Goal: Find specific page/section: Find specific page/section

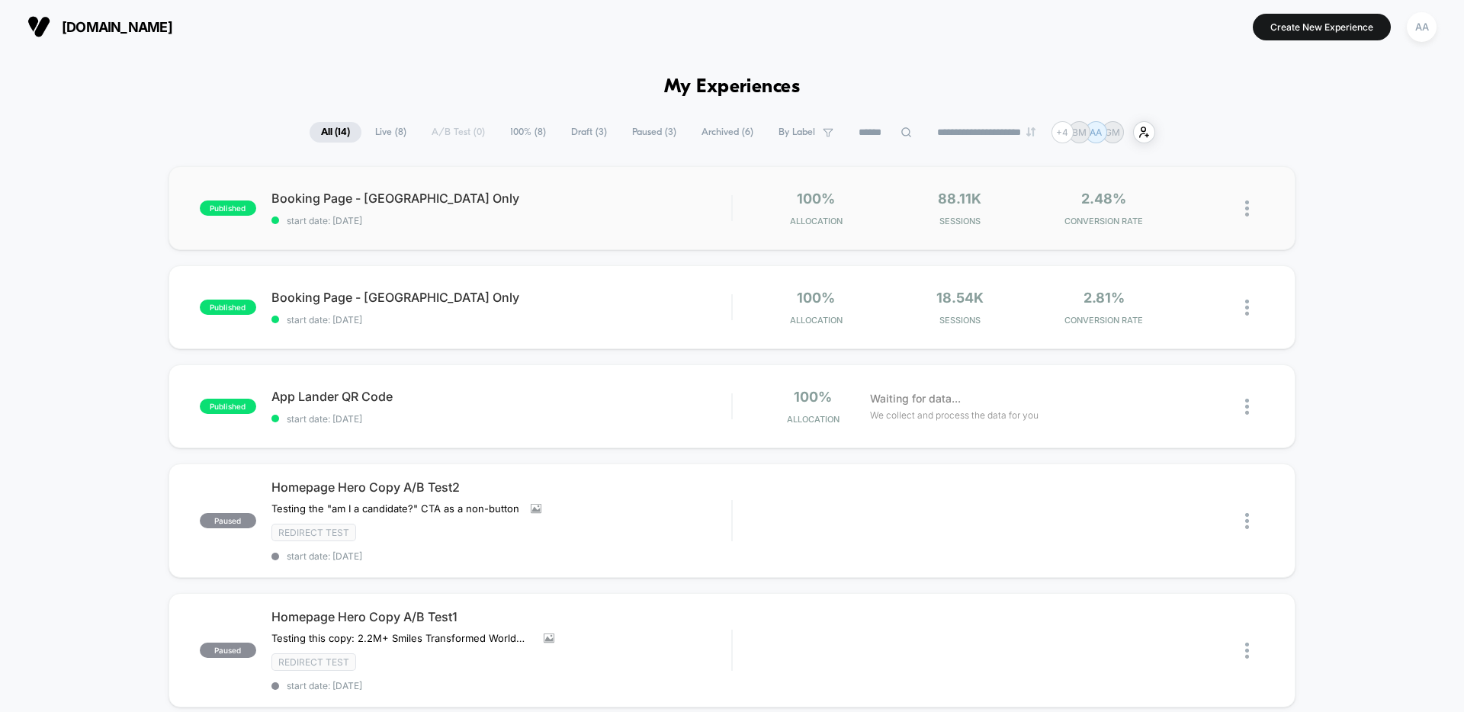
click at [1287, 193] on div "published Booking Page - [GEOGRAPHIC_DATA] Only start date: [DATE] 100% Allocat…" at bounding box center [731, 208] width 1127 height 84
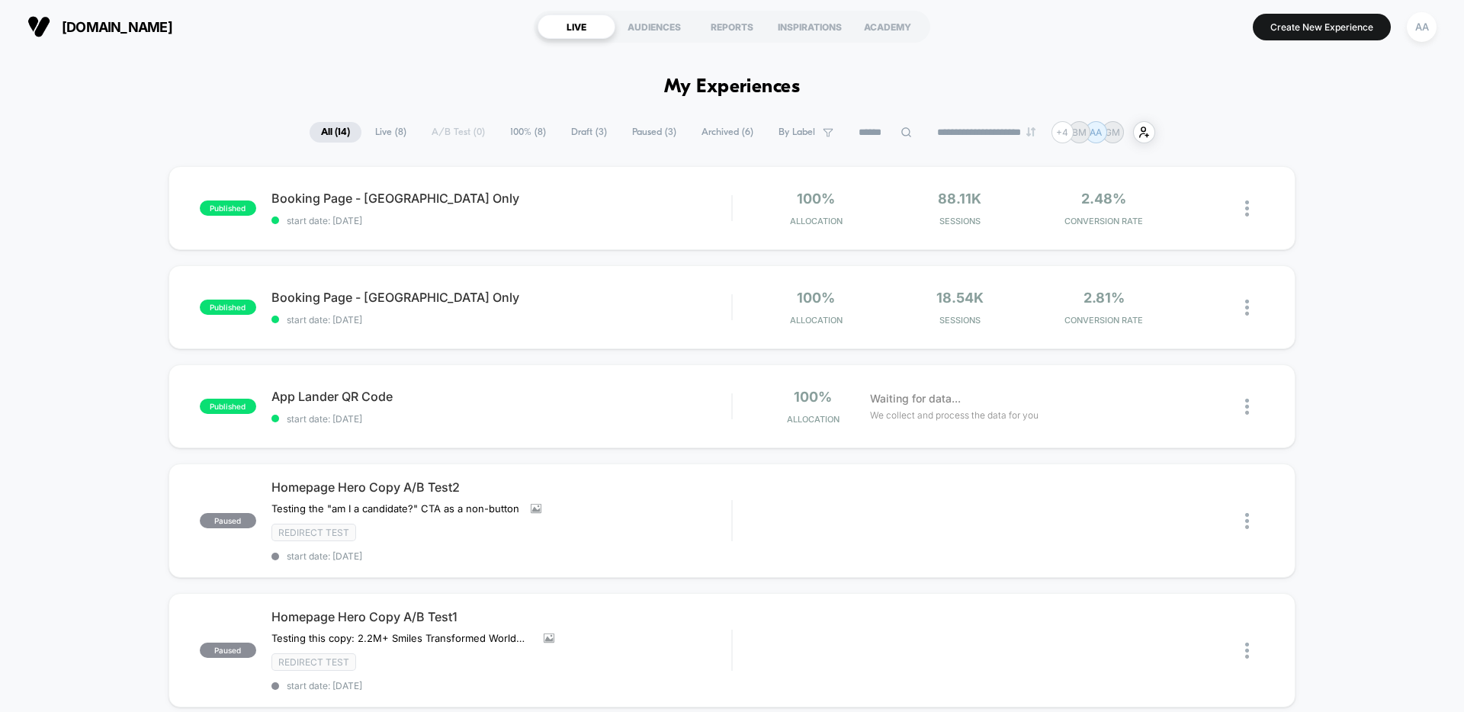
click at [375, 133] on span "Live ( 8 )" at bounding box center [391, 132] width 54 height 21
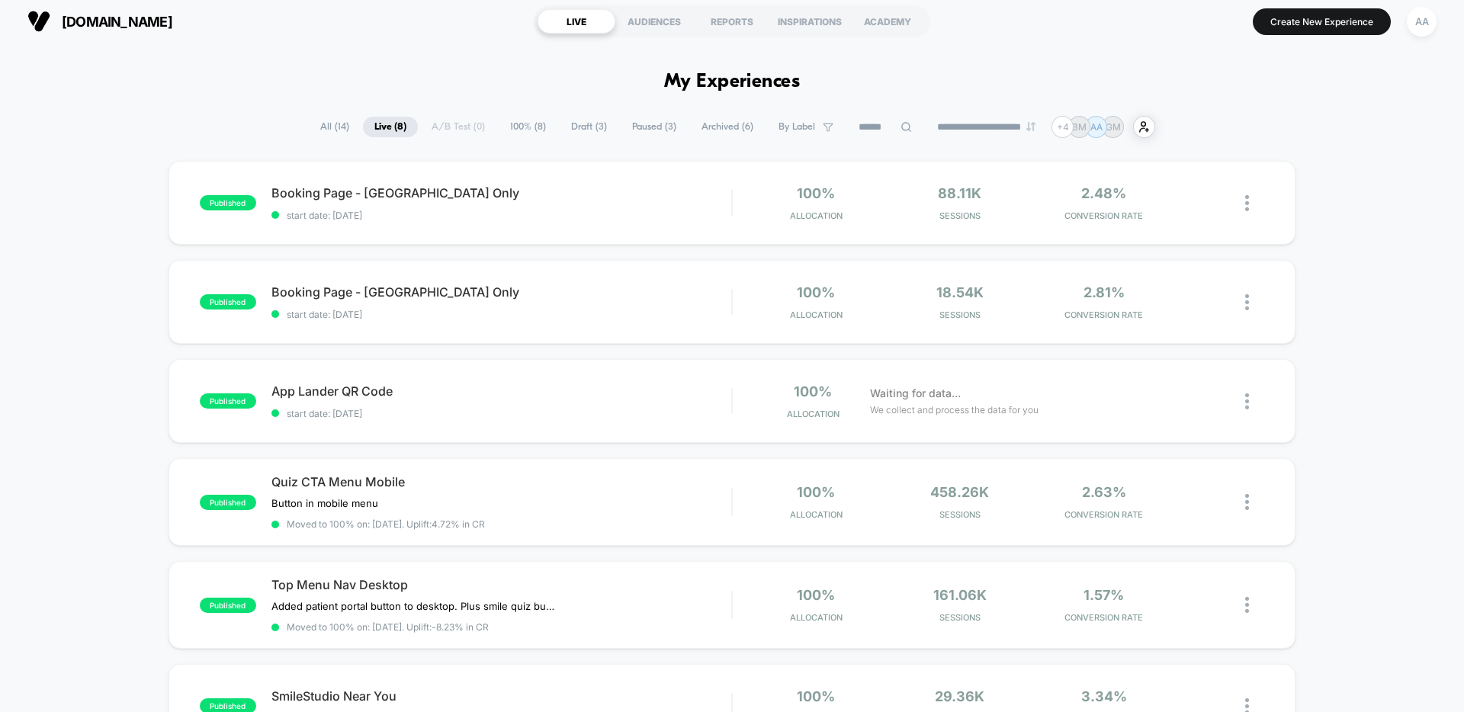
scroll to position [6, 0]
